Goal: Transaction & Acquisition: Download file/media

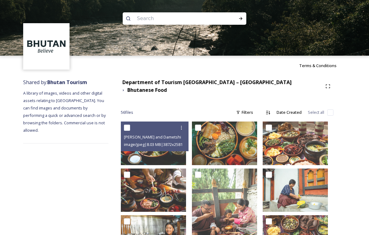
click at [178, 142] on span "image/jpeg | 8.03 MB | 3872 x 2581" at bounding box center [153, 145] width 59 height 6
click at [178, 155] on img at bounding box center [153, 144] width 65 height 44
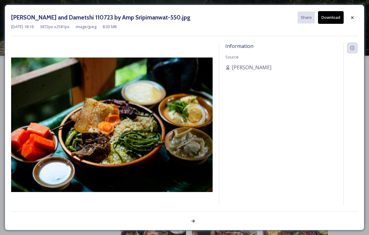
click at [177, 148] on img at bounding box center [112, 125] width 202 height 135
click at [330, 23] on button "Download" at bounding box center [331, 17] width 26 height 13
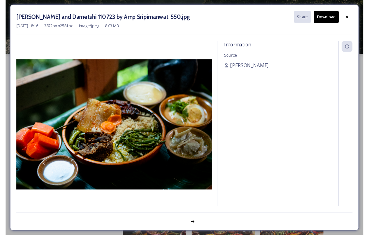
scroll to position [7, 0]
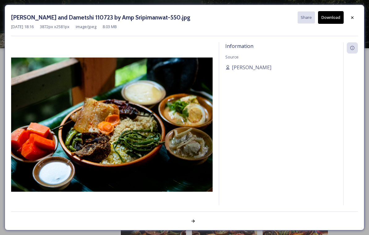
click at [354, 19] on icon at bounding box center [352, 17] width 5 height 5
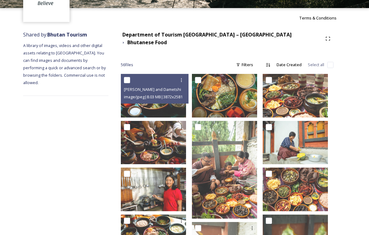
scroll to position [48, 0]
click at [296, 89] on div at bounding box center [297, 81] width 68 height 15
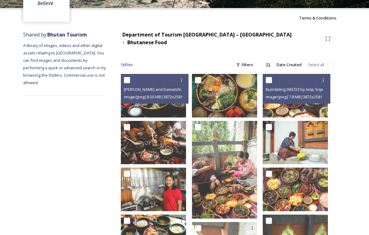
click at [292, 106] on img at bounding box center [295, 96] width 65 height 44
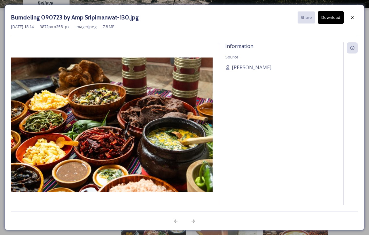
click at [331, 20] on button "Download" at bounding box center [331, 17] width 26 height 13
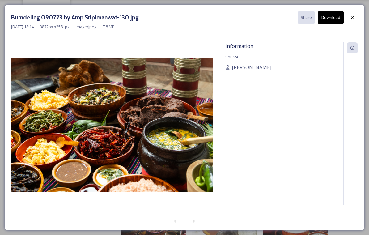
scroll to position [57, 0]
click at [198, 219] on div at bounding box center [193, 221] width 11 height 11
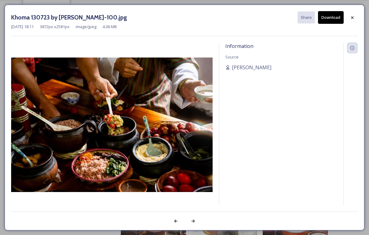
click at [170, 218] on div at bounding box center [175, 221] width 11 height 11
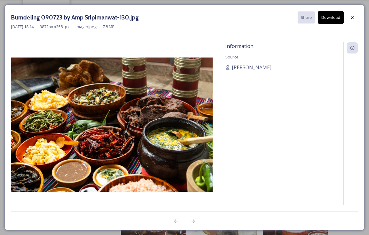
click at [357, 16] on div at bounding box center [352, 17] width 11 height 11
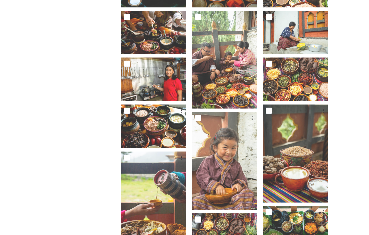
scroll to position [159, 0]
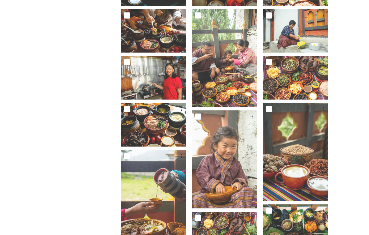
click at [314, 84] on img at bounding box center [295, 78] width 65 height 44
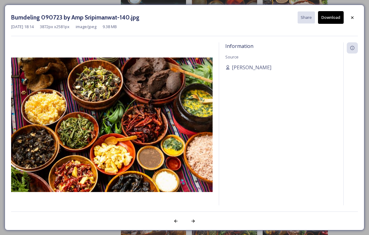
click at [354, 19] on icon at bounding box center [352, 17] width 5 height 5
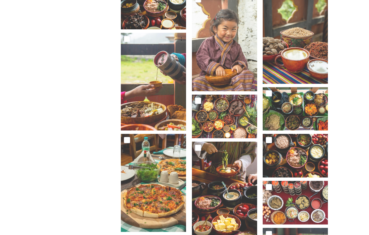
scroll to position [308, 0]
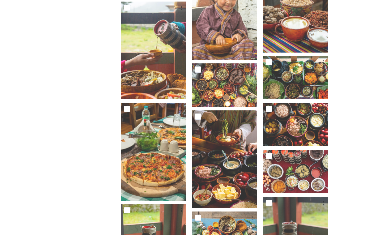
click at [246, 78] on div at bounding box center [226, 70] width 68 height 15
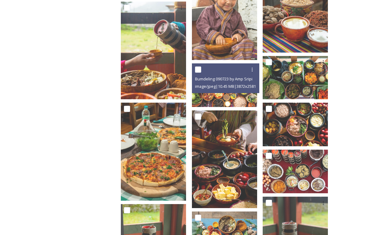
click at [248, 97] on img at bounding box center [224, 85] width 65 height 44
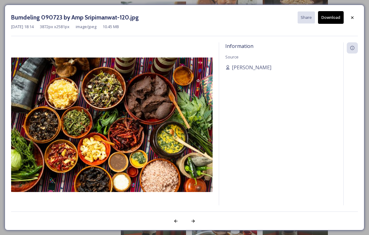
click at [335, 21] on button "Download" at bounding box center [331, 17] width 26 height 13
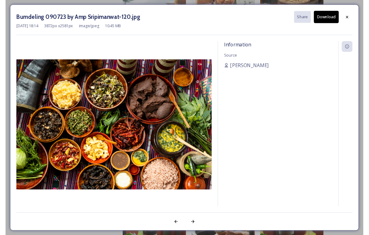
scroll to position [317, 0]
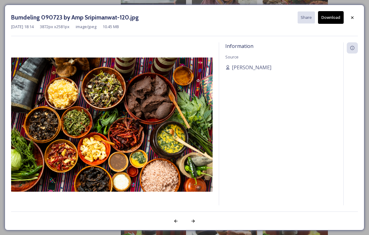
click at [355, 20] on div at bounding box center [352, 17] width 11 height 11
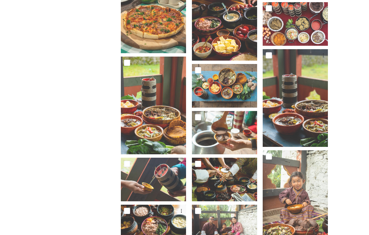
scroll to position [449, 0]
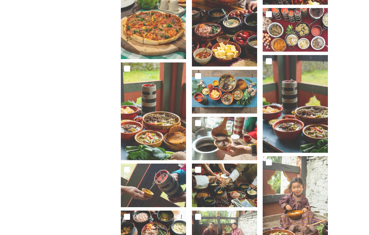
click at [186, 141] on img at bounding box center [153, 111] width 65 height 98
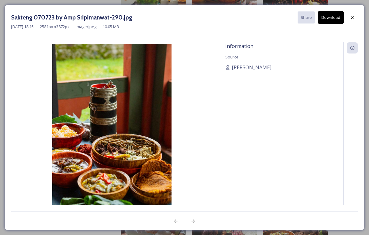
click at [353, 20] on div at bounding box center [352, 17] width 11 height 11
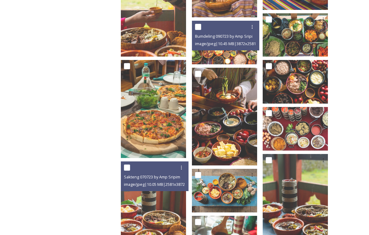
scroll to position [350, 0]
click at [239, 142] on img at bounding box center [224, 117] width 65 height 98
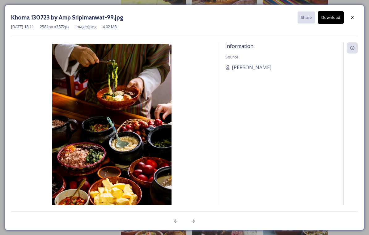
click at [356, 18] on div at bounding box center [352, 17] width 11 height 11
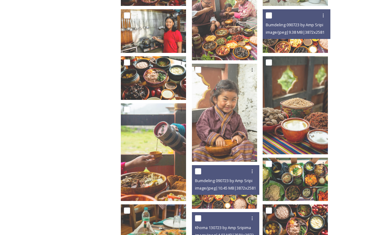
scroll to position [206, 0]
click at [286, 131] on img at bounding box center [295, 105] width 65 height 98
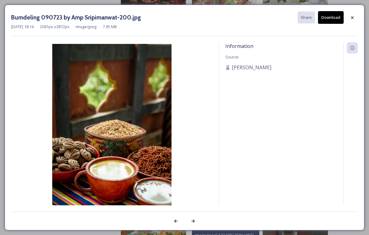
click at [333, 22] on button "Download" at bounding box center [331, 17] width 26 height 13
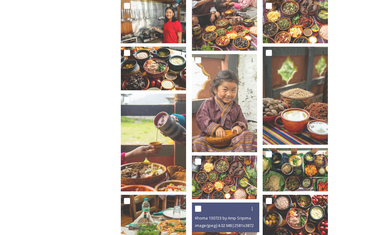
scroll to position [144, 0]
